Goal: Find specific page/section: Find specific page/section

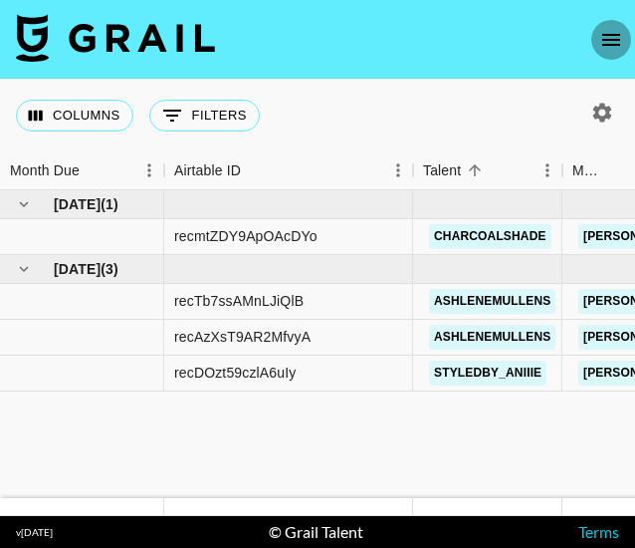
click at [606, 34] on icon "open drawer" at bounding box center [612, 40] width 18 height 12
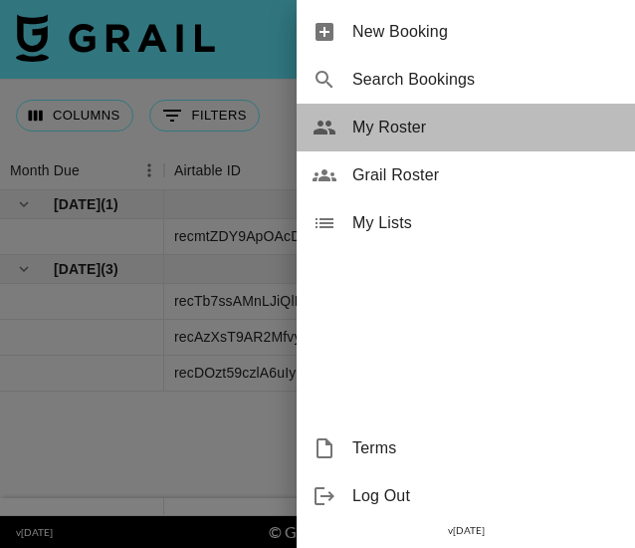
click at [398, 132] on span "My Roster" at bounding box center [486, 128] width 267 height 24
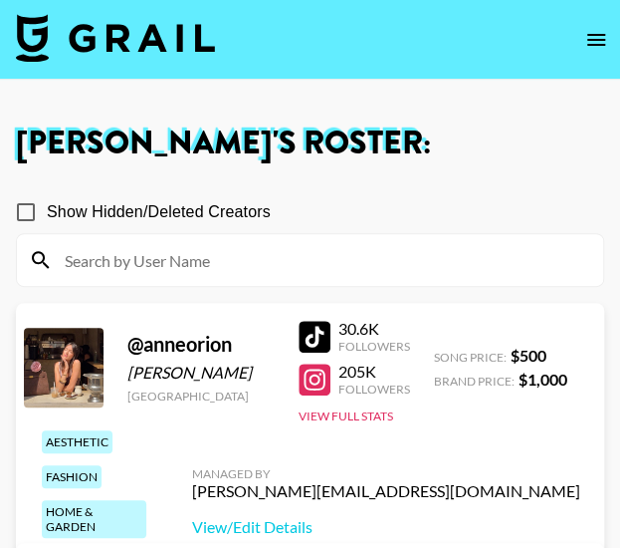
click at [175, 259] on input at bounding box center [322, 260] width 539 height 32
click at [28, 213] on input "Show Hidden/Deleted Creators" at bounding box center [26, 212] width 42 height 42
checkbox input "true"
click at [141, 265] on input at bounding box center [322, 260] width 539 height 32
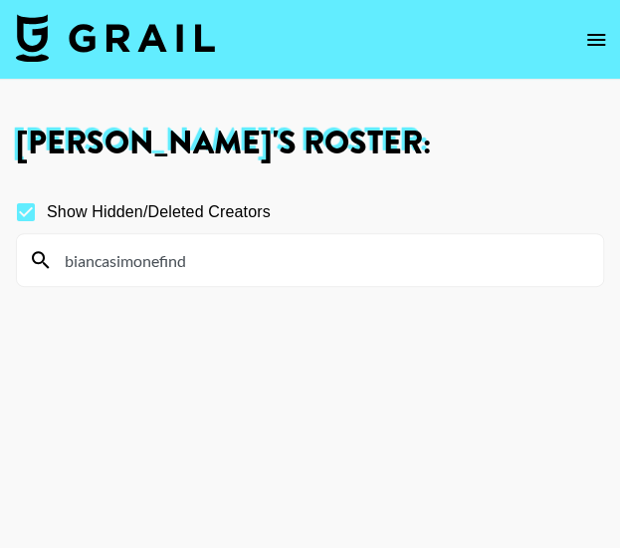
click at [122, 265] on input "biancasimonefind" at bounding box center [322, 260] width 539 height 32
click at [211, 264] on input "biancasamonefind" at bounding box center [322, 260] width 539 height 32
type input "b"
type input "l"
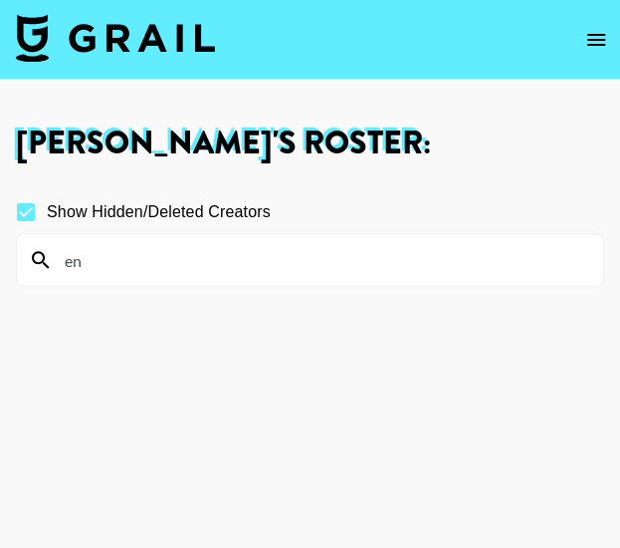
type input "e"
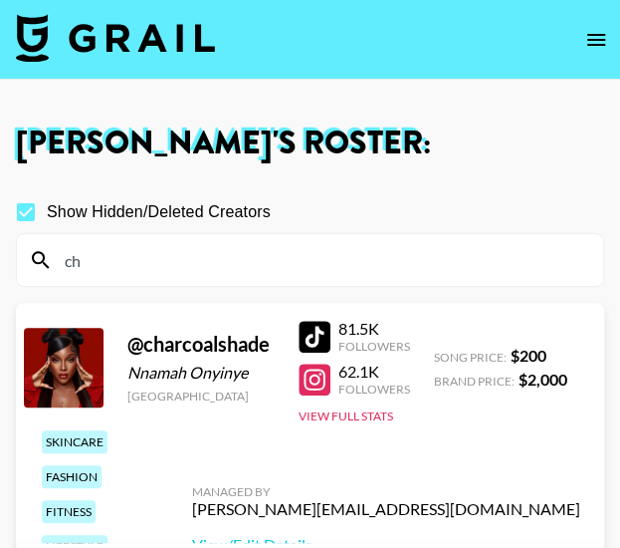
type input "c"
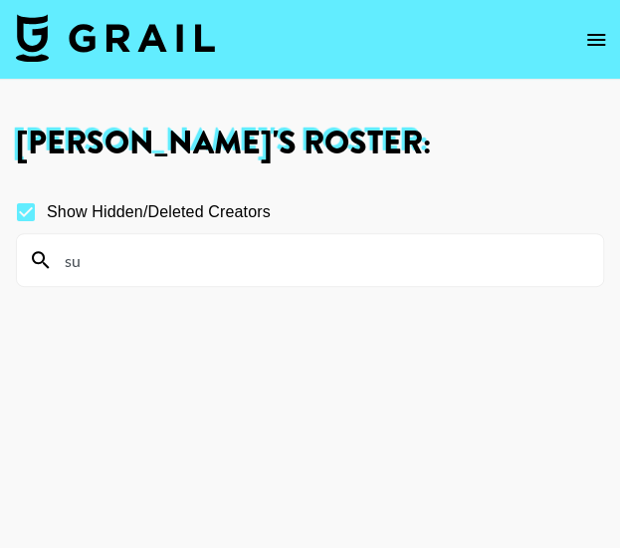
type input "s"
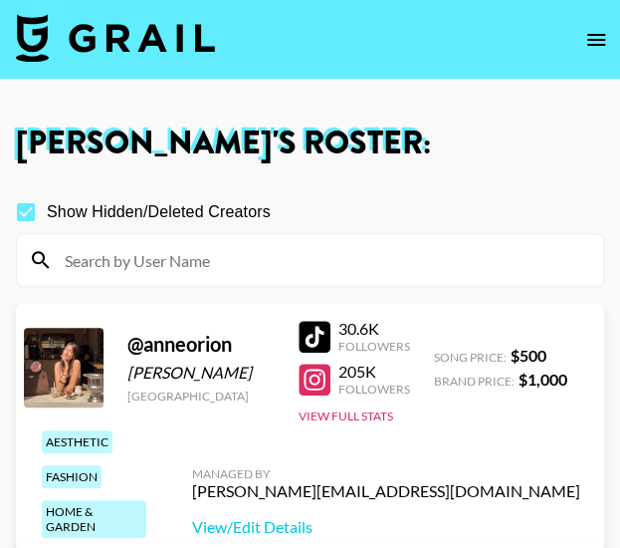
click at [108, 262] on input at bounding box center [322, 260] width 539 height 32
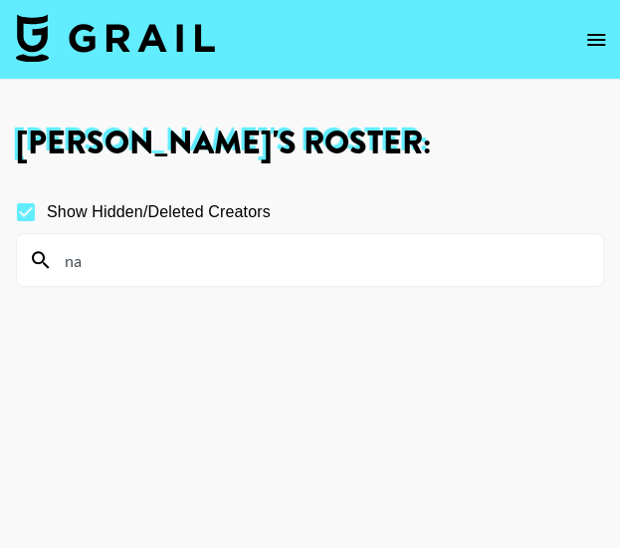
type input "n"
type input "t"
type input "l"
type input "t"
type input "a"
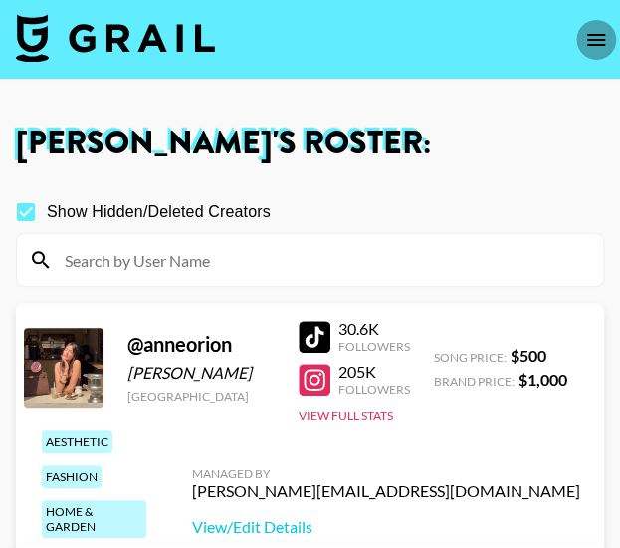
click at [594, 35] on icon "open drawer" at bounding box center [597, 40] width 18 height 12
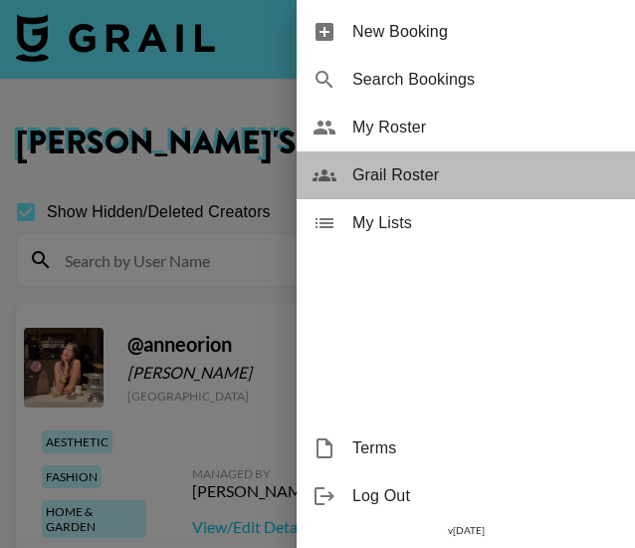
click at [367, 181] on span "Grail Roster" at bounding box center [486, 175] width 267 height 24
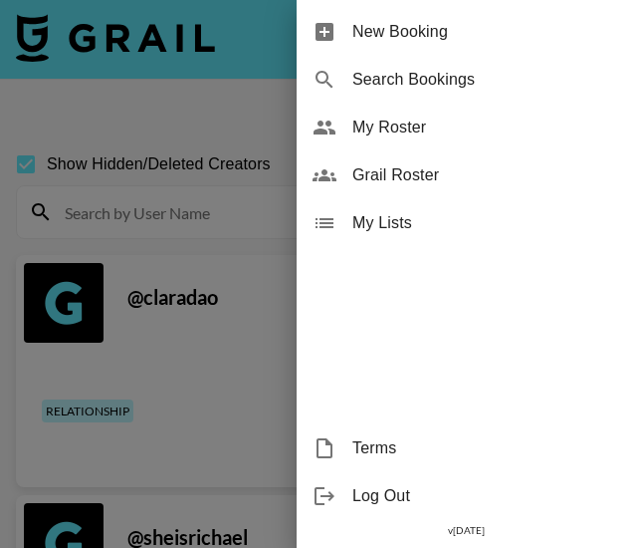
click at [153, 204] on div at bounding box center [317, 274] width 635 height 548
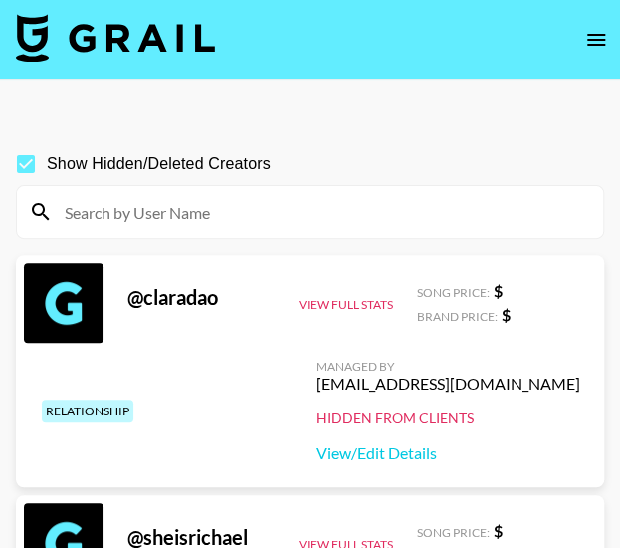
click at [151, 207] on input at bounding box center [322, 212] width 539 height 32
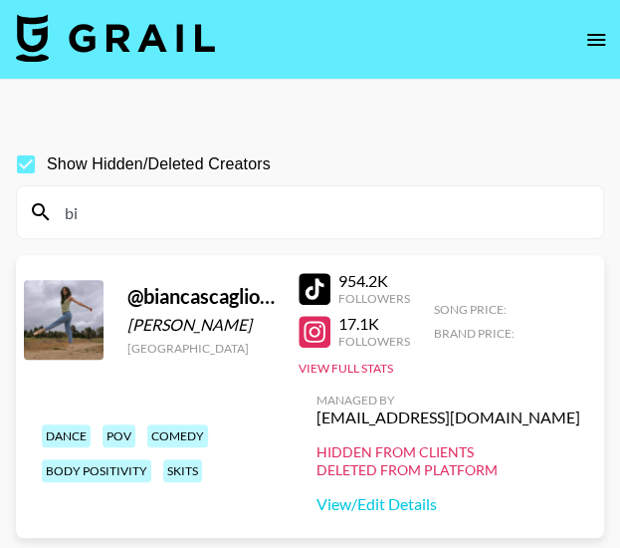
type input "b"
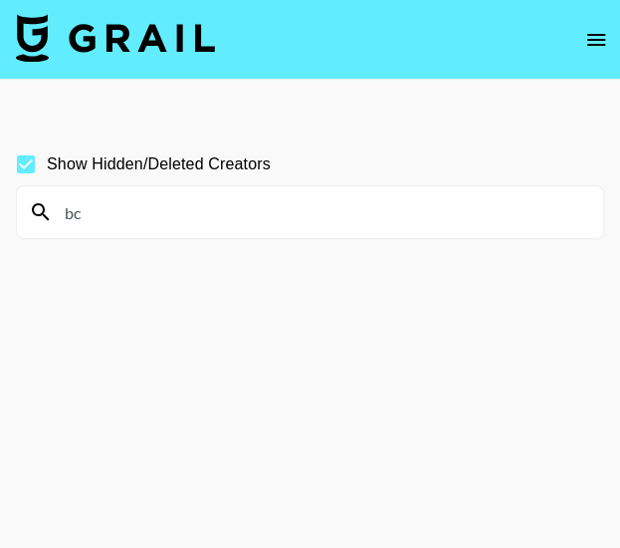
type input "b"
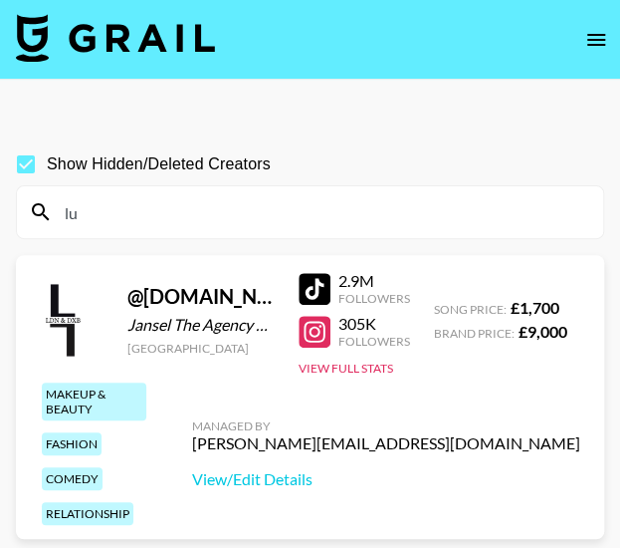
type input "l"
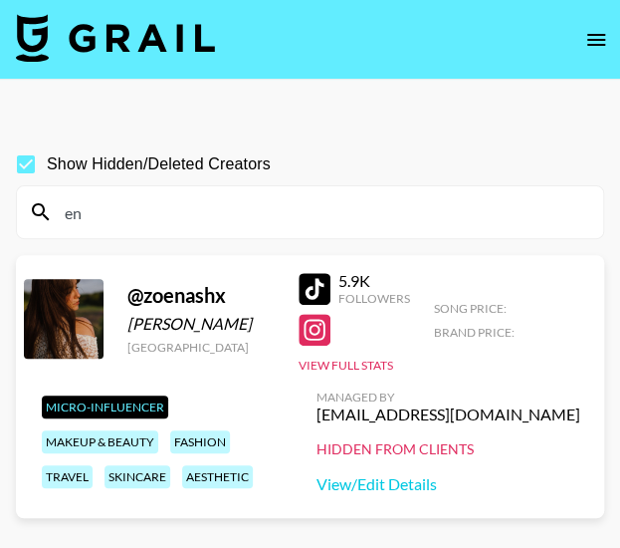
type input "e"
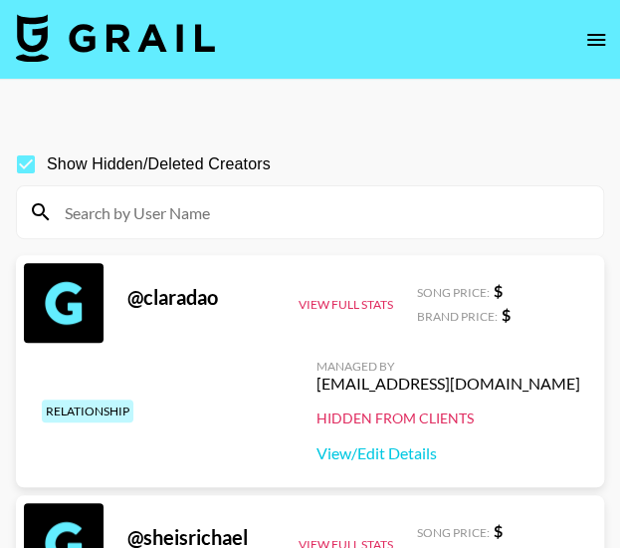
click at [157, 199] on input at bounding box center [322, 212] width 539 height 32
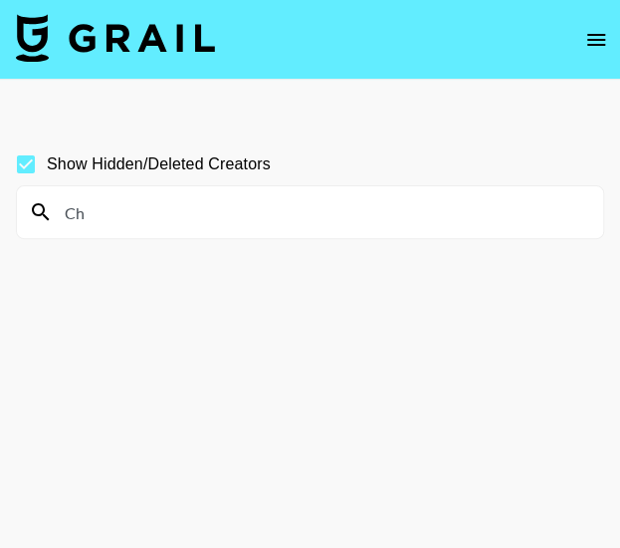
type input "C"
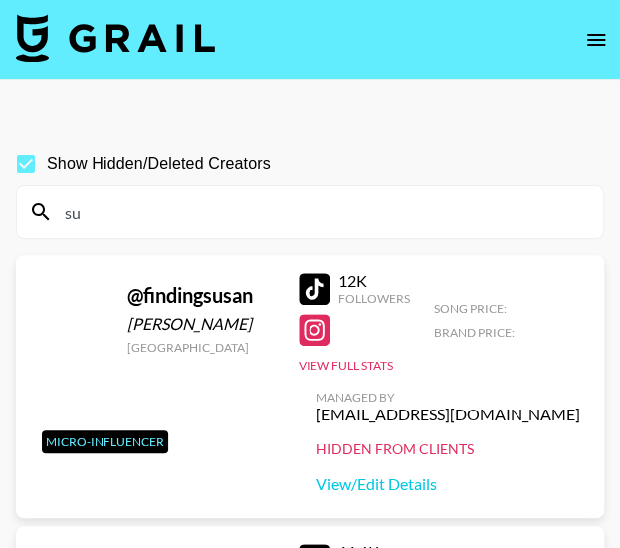
type input "s"
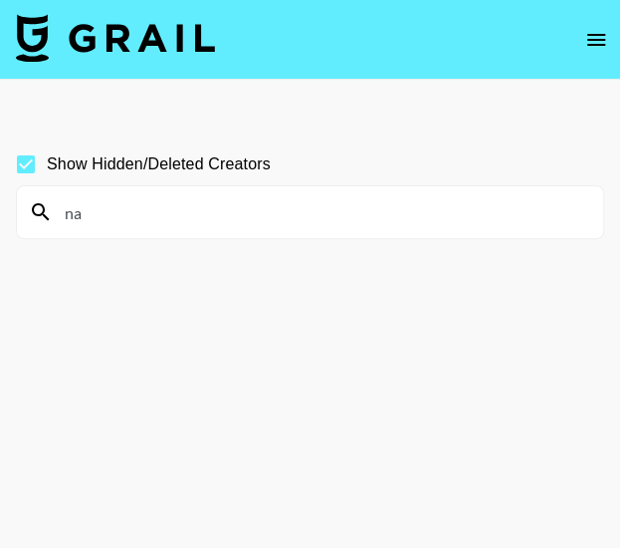
type input "n"
type input "t"
type input "l"
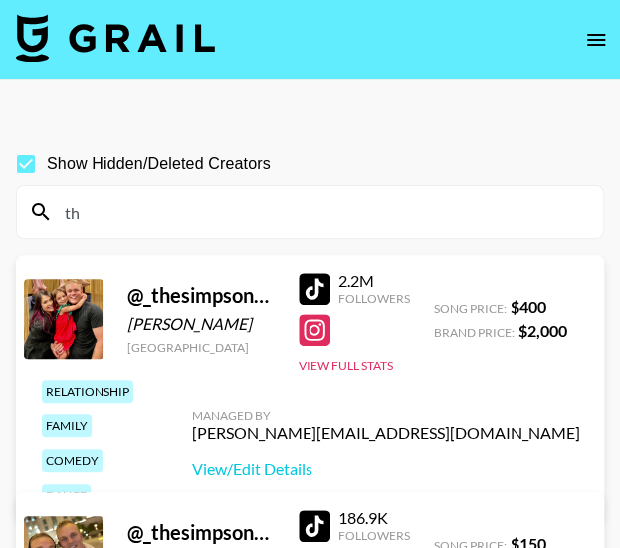
type input "t"
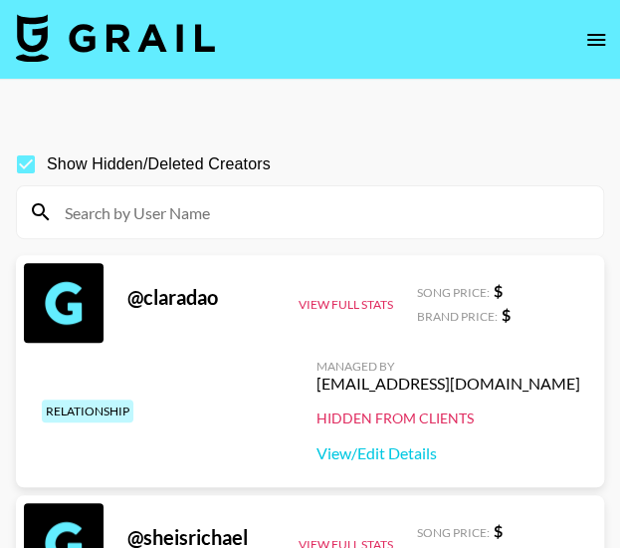
click at [173, 215] on input at bounding box center [322, 212] width 539 height 32
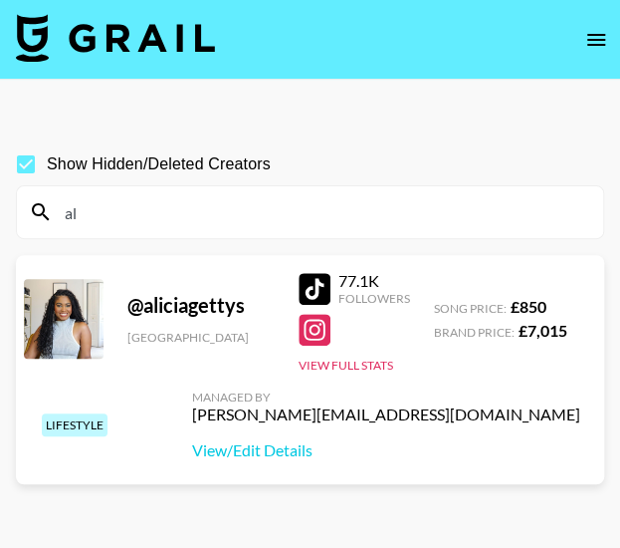
type input "a"
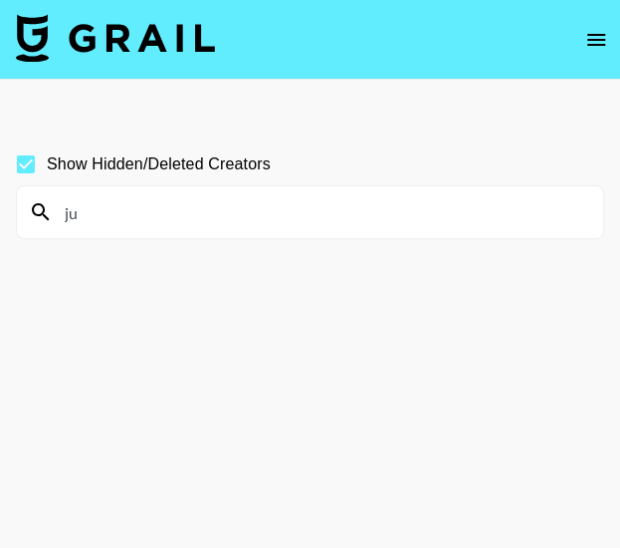
type input "j"
type input "m"
type input "p"
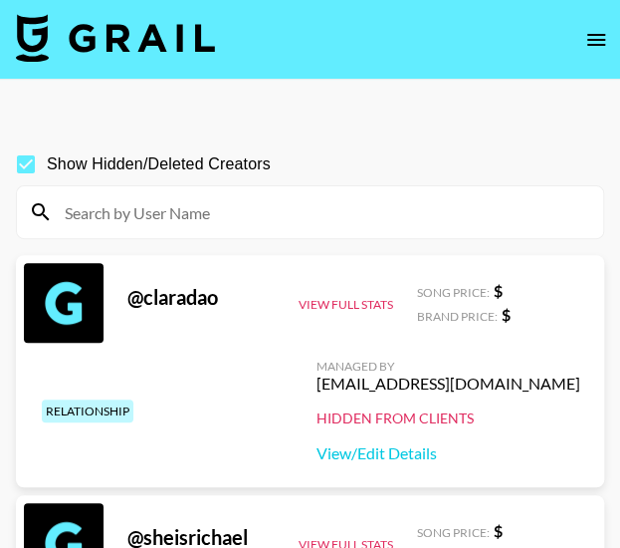
click at [152, 196] on input at bounding box center [322, 212] width 539 height 32
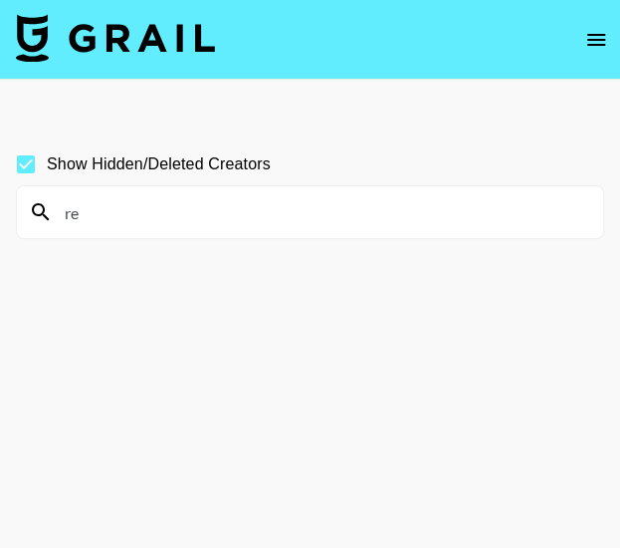
type input "r"
type input "m"
type input "l"
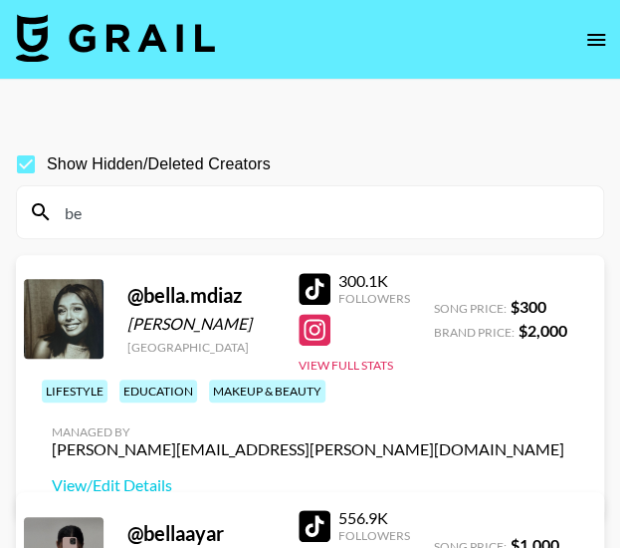
type input "b"
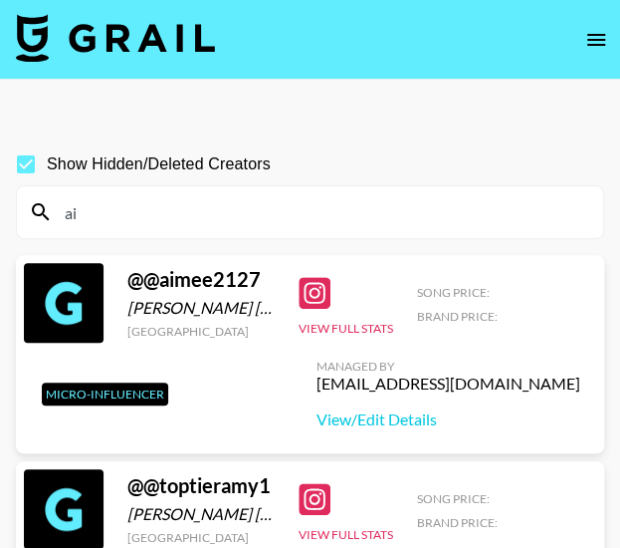
type input "a"
type input "y"
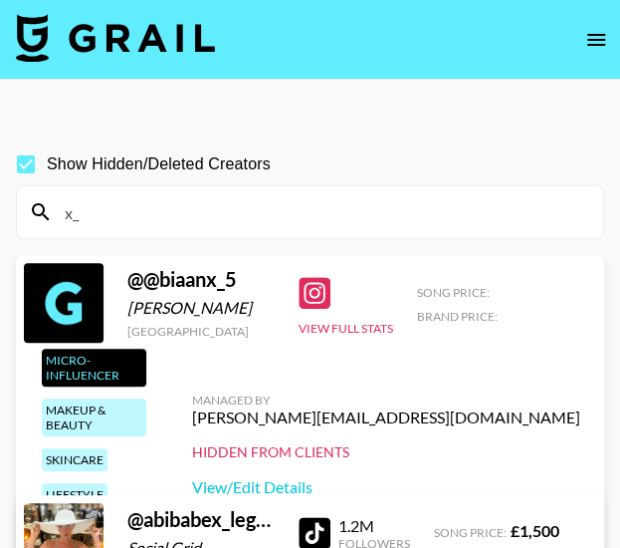
type input "x"
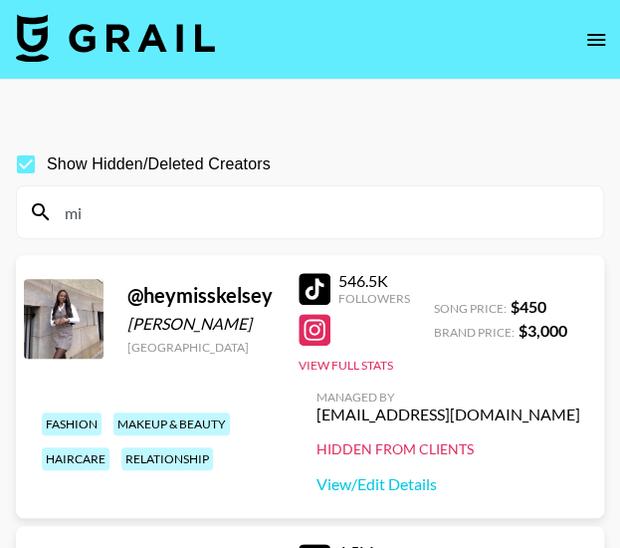
type input "m"
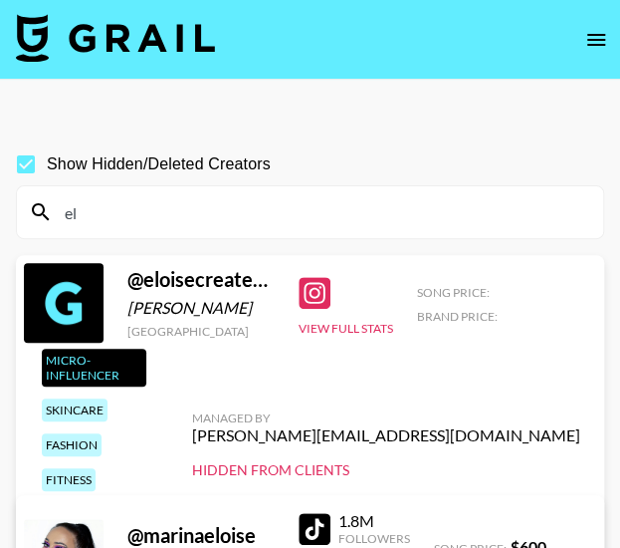
type input "e"
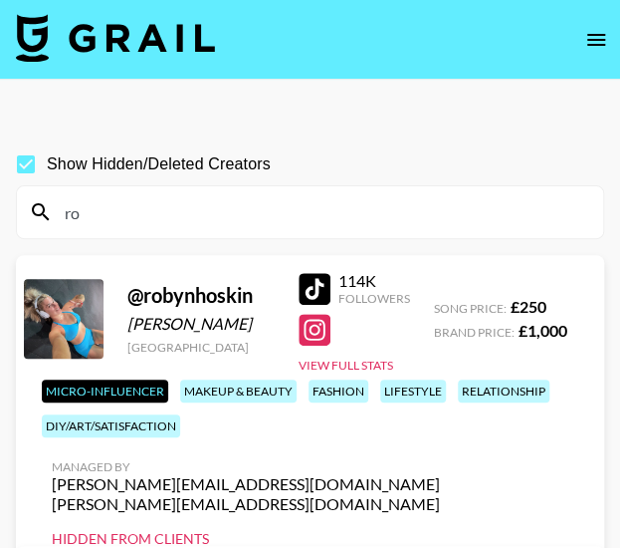
type input "r"
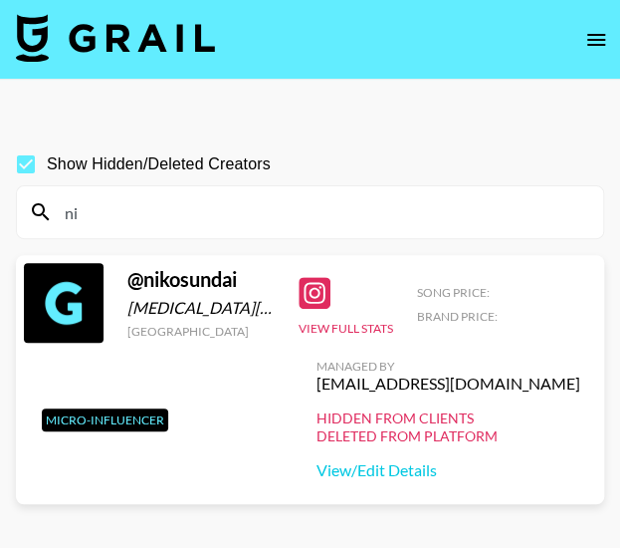
type input "n"
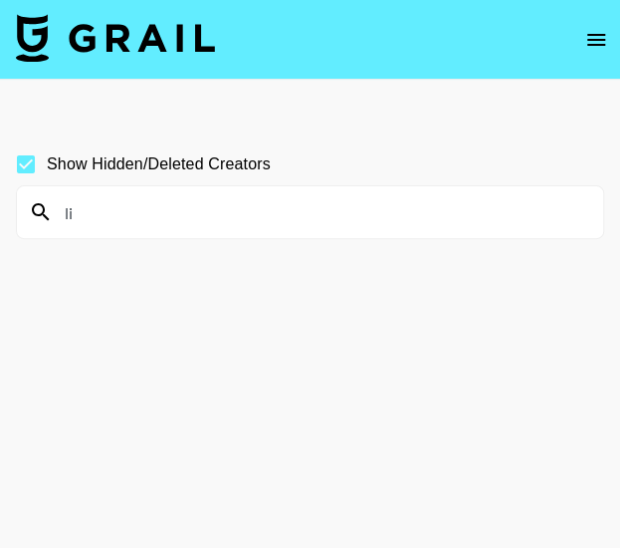
type input "l"
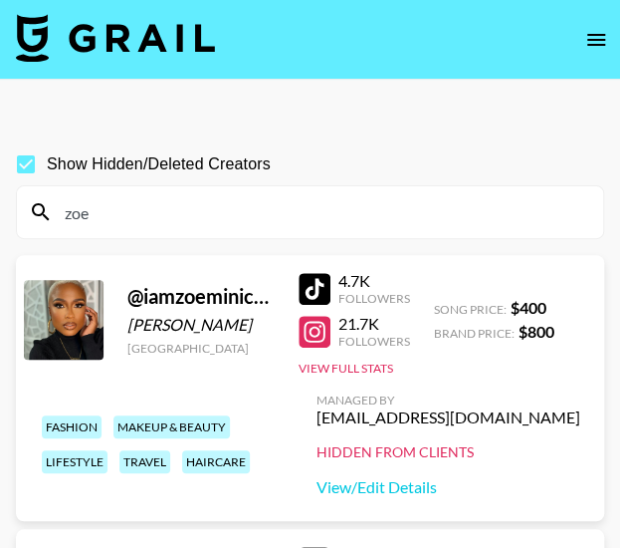
click at [156, 269] on div "@ iamzoeminican85 [PERSON_NAME] [GEOGRAPHIC_DATA] 4.7K Followers 21.7K Follower…" at bounding box center [310, 388] width 589 height 266
click at [159, 219] on input "zoe" at bounding box center [322, 212] width 539 height 32
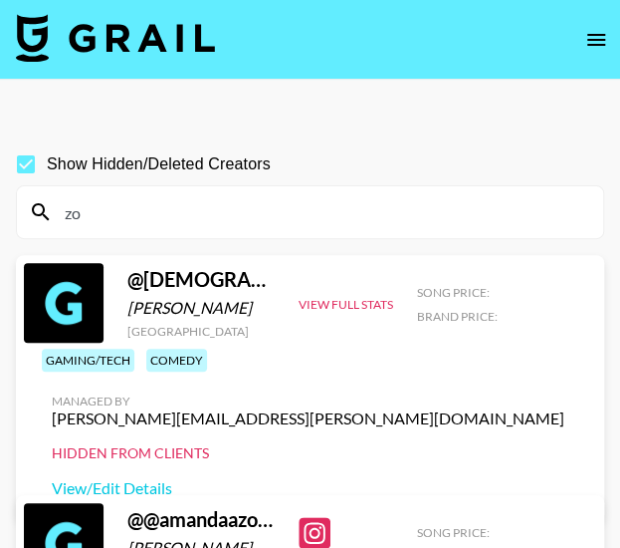
type input "z"
